Goal: Communication & Community: Answer question/provide support

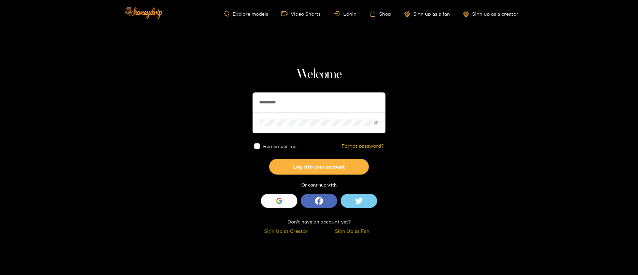
click at [300, 94] on input "**********" at bounding box center [319, 102] width 133 height 20
type input "******"
drag, startPoint x: 305, startPoint y: 168, endPoint x: 299, endPoint y: 175, distance: 9.7
click at [309, 168] on button "Log into your account" at bounding box center [319, 167] width 100 height 16
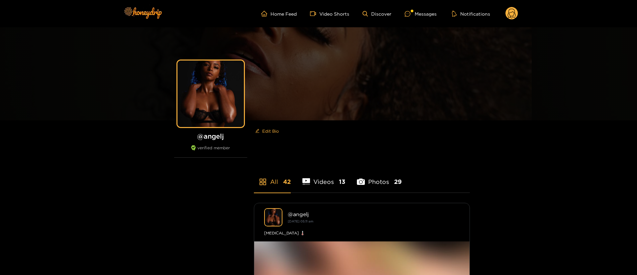
click at [398, 15] on ul "Home Feed Video Shorts Discover Messages Notifications" at bounding box center [389, 13] width 257 height 13
click at [409, 15] on icon at bounding box center [408, 14] width 6 height 6
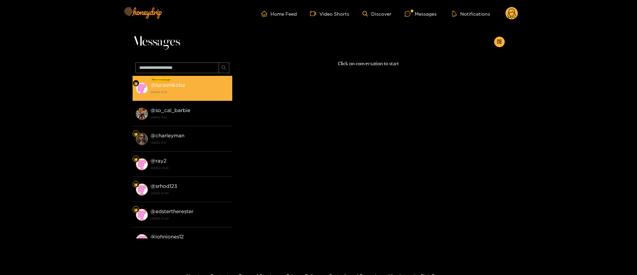
click at [208, 83] on div "@ lucasnikolsz 24 August 2025 21:57" at bounding box center [190, 88] width 78 height 15
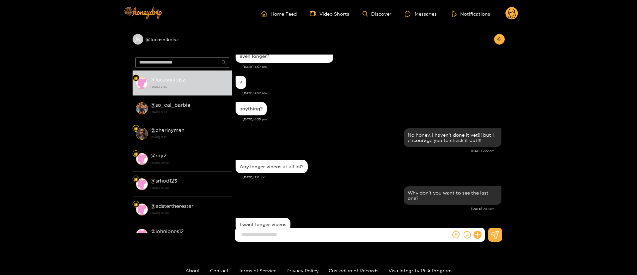
scroll to position [821, 0]
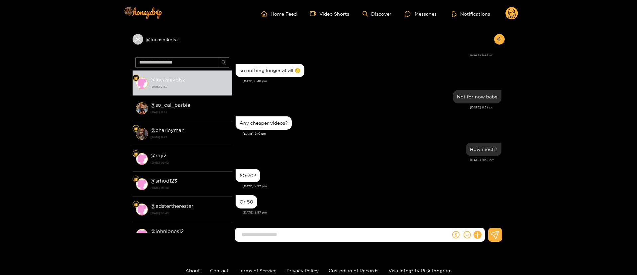
click at [344, 116] on div "Any cheaper videos?" at bounding box center [369, 123] width 266 height 17
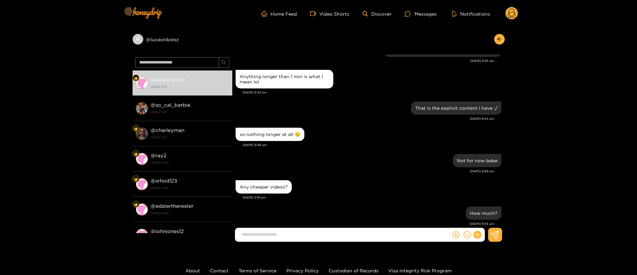
scroll to position [721, 0]
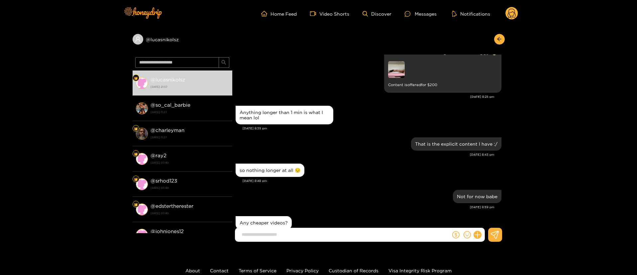
click at [371, 117] on div "Anything longer than 1 min is what I mean lol" at bounding box center [369, 115] width 266 height 22
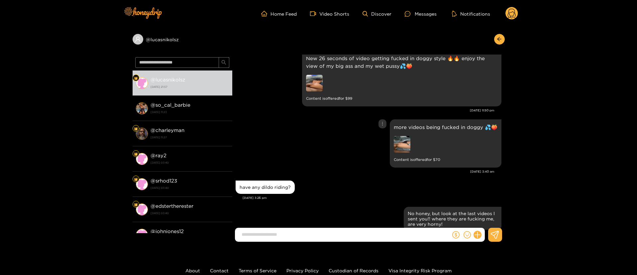
scroll to position [273, 0]
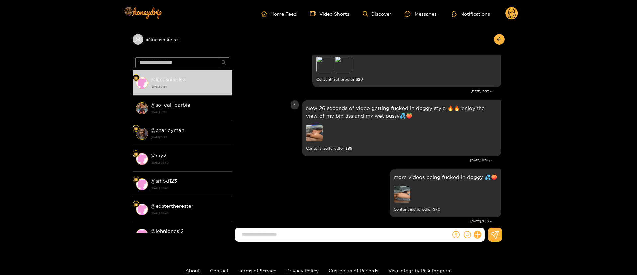
click at [343, 110] on p "New 26 seconds of video getting fucked in doggy style 🔥🔥 enjoy the view of my b…" at bounding box center [401, 111] width 191 height 15
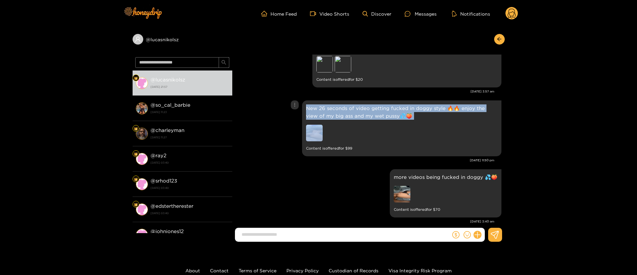
click at [343, 110] on p "New 26 seconds of video getting fucked in doggy style 🔥🔥 enjoy the view of my b…" at bounding box center [401, 111] width 191 height 15
copy p "New 26 seconds of video getting fucked in doggy style 🔥🔥 enjoy the view of my b…"
click at [350, 113] on p "New 26 seconds of video getting fucked in doggy style 🔥🔥 enjoy the view of my b…" at bounding box center [401, 111] width 191 height 15
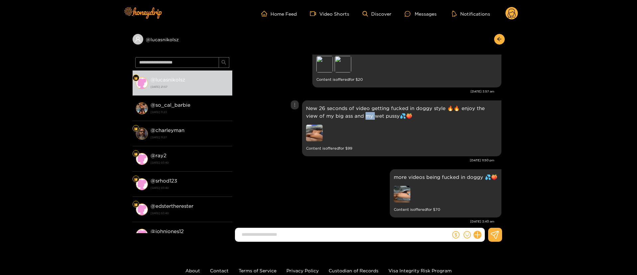
click at [350, 113] on p "New 26 seconds of video getting fucked in doggy style 🔥🔥 enjoy the view of my b…" at bounding box center [401, 111] width 191 height 15
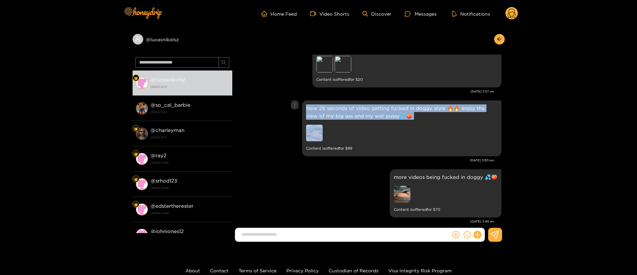
click at [350, 113] on p "New 26 seconds of video getting fucked in doggy style 🔥🔥 enjoy the view of my b…" at bounding box center [401, 111] width 191 height 15
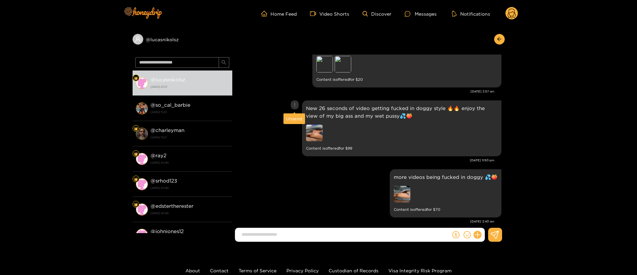
click at [291, 104] on div at bounding box center [295, 104] width 8 height 9
click at [296, 121] on div "Unsend" at bounding box center [294, 118] width 16 height 7
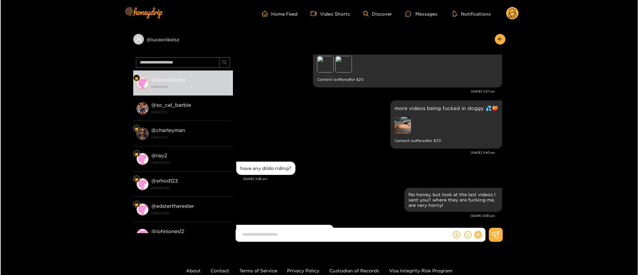
scroll to position [752, 0]
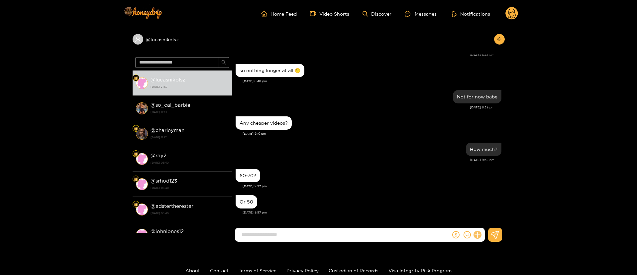
click at [481, 235] on icon at bounding box center [478, 235] width 8 height 8
click at [482, 222] on button at bounding box center [489, 218] width 23 height 15
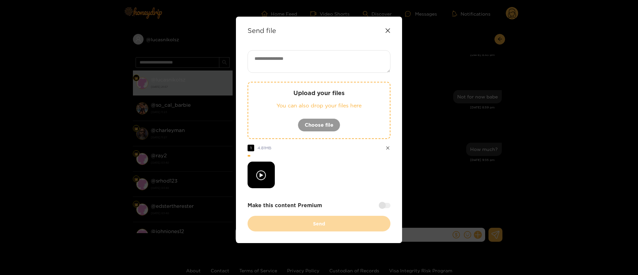
click at [348, 64] on textarea at bounding box center [319, 61] width 143 height 23
paste textarea "**********"
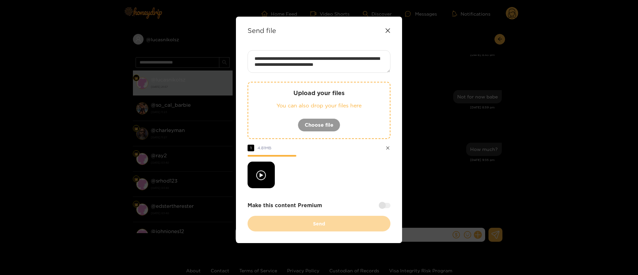
type textarea "**********"
click at [386, 209] on div "**********" at bounding box center [319, 140] width 143 height 181
click at [382, 206] on div at bounding box center [385, 205] width 12 height 5
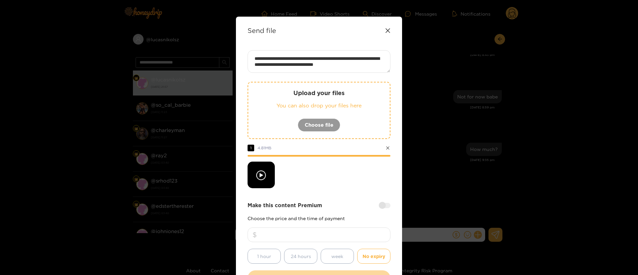
click at [349, 230] on input "number" at bounding box center [319, 234] width 143 height 15
type input "**"
click at [338, 196] on div "**********" at bounding box center [319, 168] width 143 height 236
click at [340, 174] on div at bounding box center [319, 175] width 143 height 27
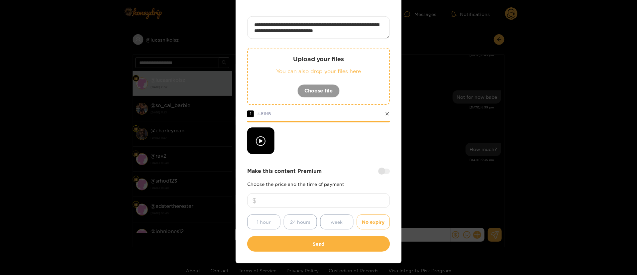
scroll to position [49, 0]
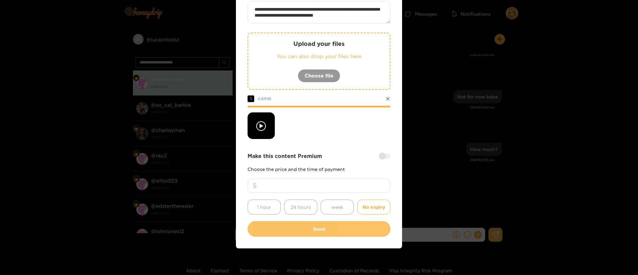
click at [335, 224] on button "Send" at bounding box center [319, 229] width 143 height 16
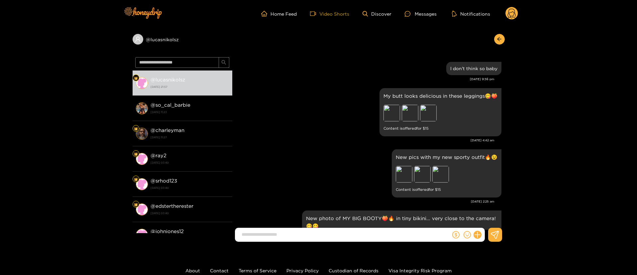
scroll to position [719, 0]
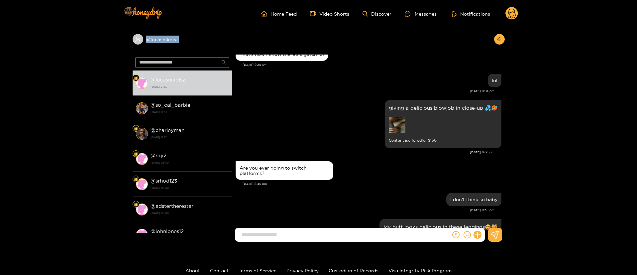
copy div "@ lucasnikolsz"
drag, startPoint x: 222, startPoint y: 43, endPoint x: 179, endPoint y: 26, distance: 46.3
click at [169, 32] on div "@ lucasnikolsz" at bounding box center [319, 40] width 372 height 27
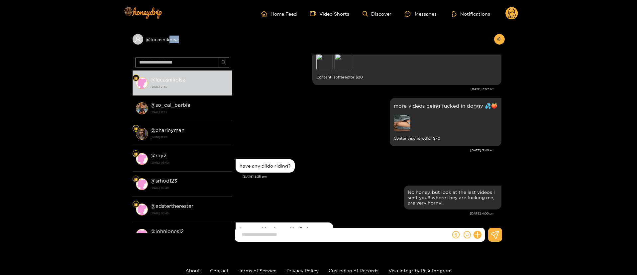
scroll to position [1217, 0]
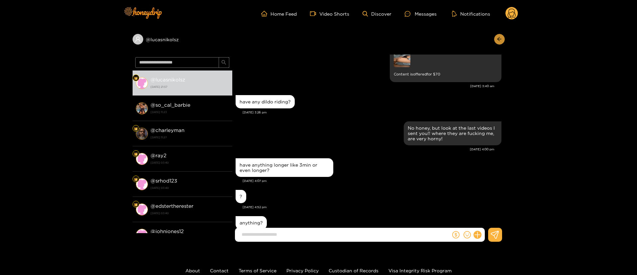
click at [505, 37] on div "@ lucasnikolsz @ lucasnikolsz 24 August 2025 21:57 @ so_cal_barbie 22 August 20…" at bounding box center [318, 137] width 637 height 220
click at [501, 44] on div at bounding box center [498, 39] width 14 height 11
drag, startPoint x: 500, startPoint y: 39, endPoint x: 516, endPoint y: 12, distance: 30.7
click at [500, 37] on icon "arrow-left" at bounding box center [499, 39] width 5 height 5
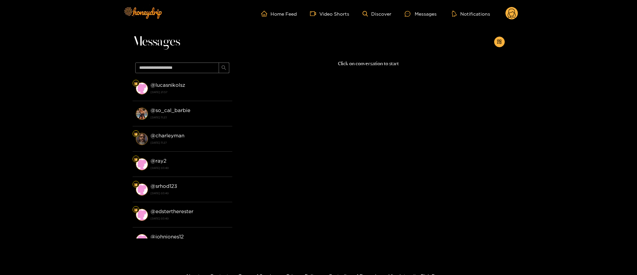
click at [512, 10] on circle at bounding box center [511, 13] width 13 height 13
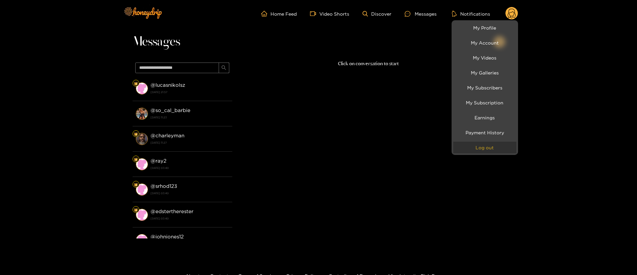
click at [494, 142] on button "Log out" at bounding box center [484, 148] width 63 height 12
